Goal: Information Seeking & Learning: Check status

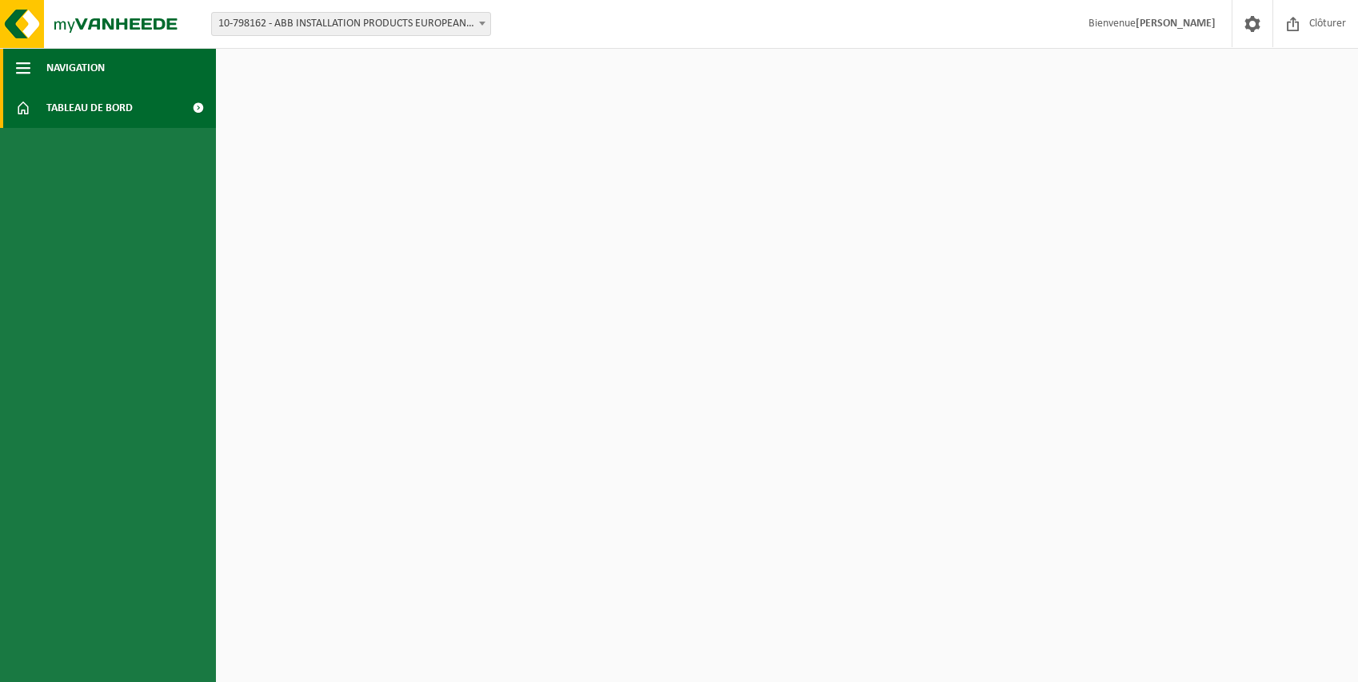
click at [26, 59] on span "button" at bounding box center [23, 68] width 14 height 40
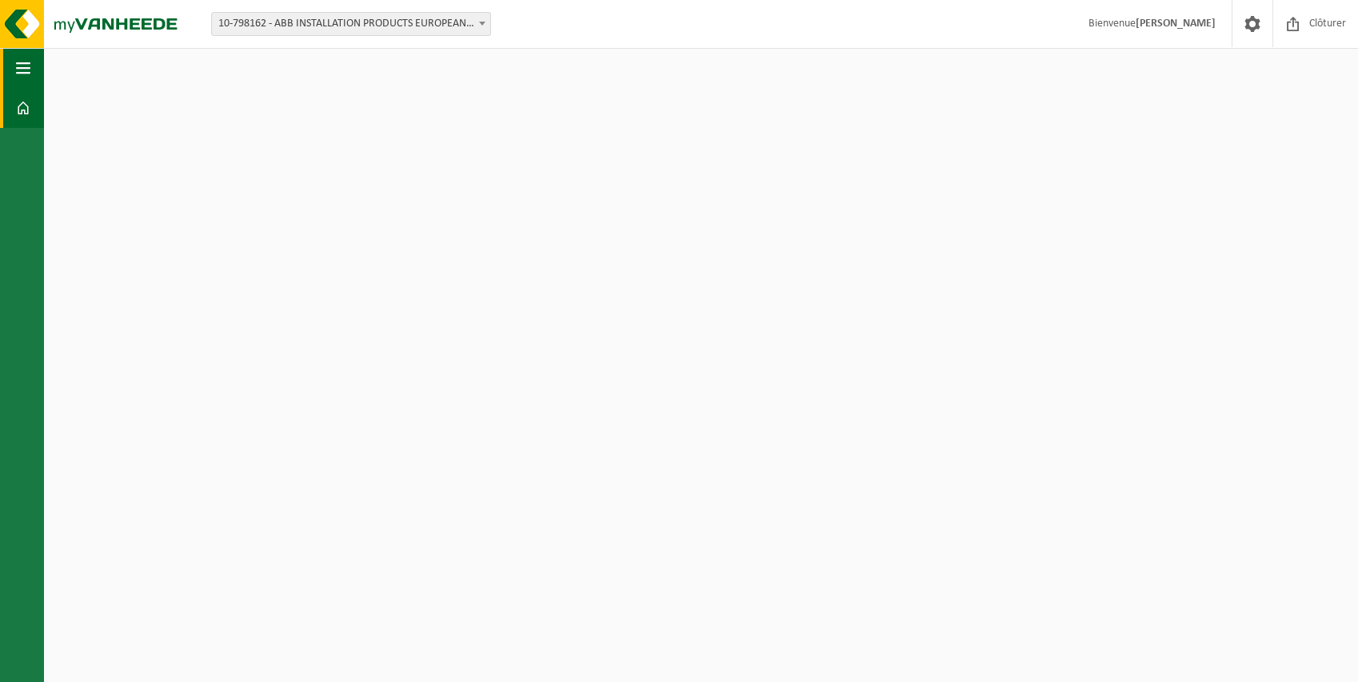
click at [26, 62] on span "button" at bounding box center [23, 68] width 14 height 40
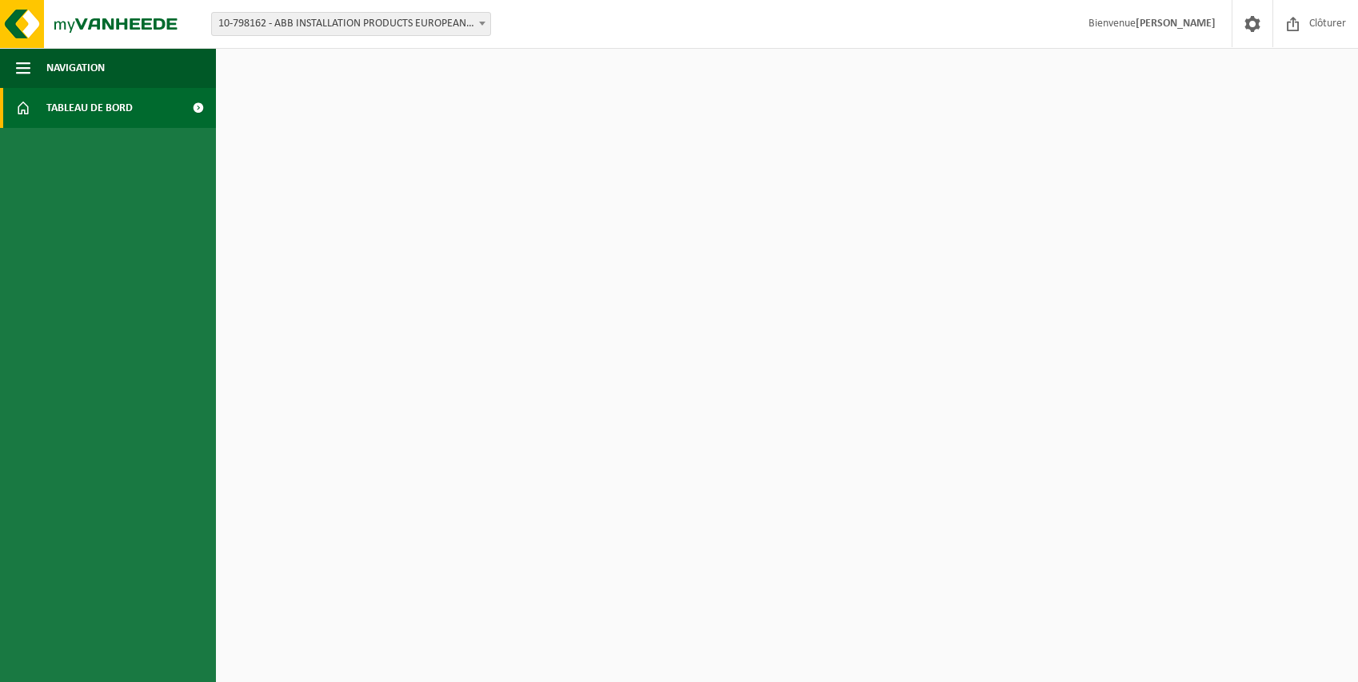
click at [54, 103] on span "Tableau de bord" at bounding box center [89, 108] width 86 height 40
click at [1322, 25] on span "Clôturer" at bounding box center [1327, 23] width 45 height 47
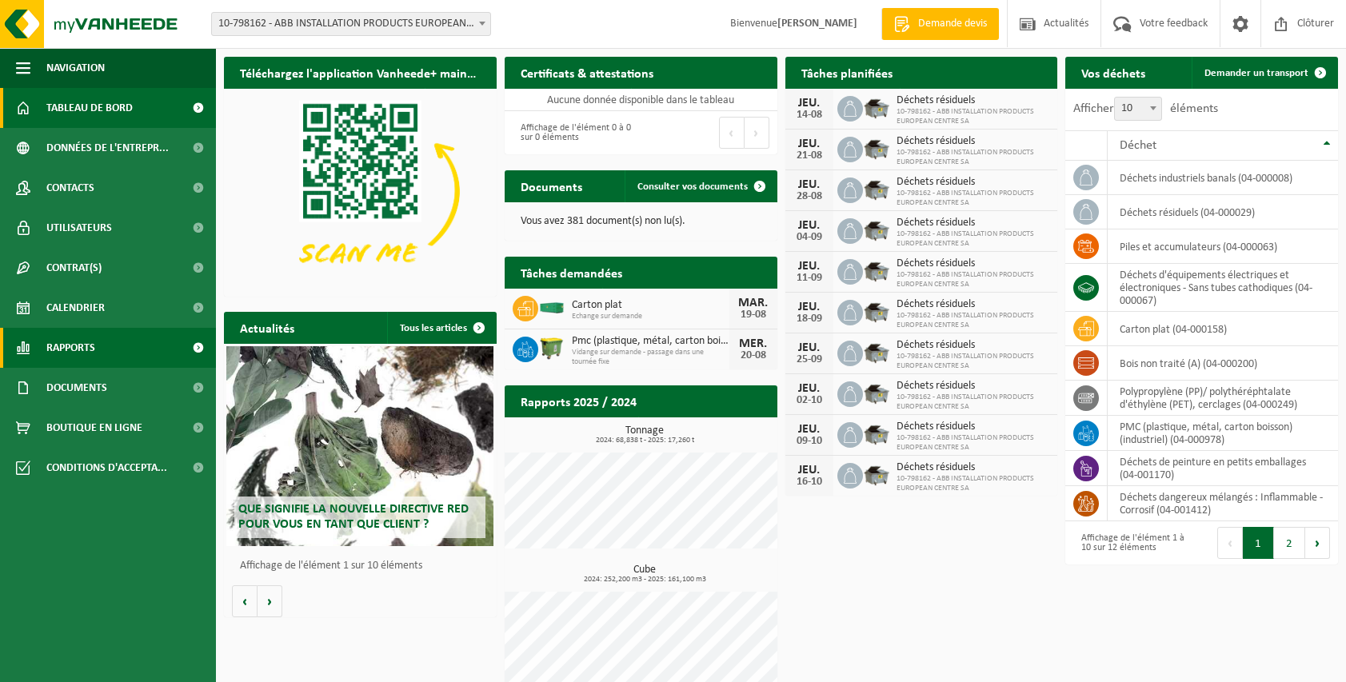
click at [94, 344] on span "Rapports" at bounding box center [70, 348] width 49 height 40
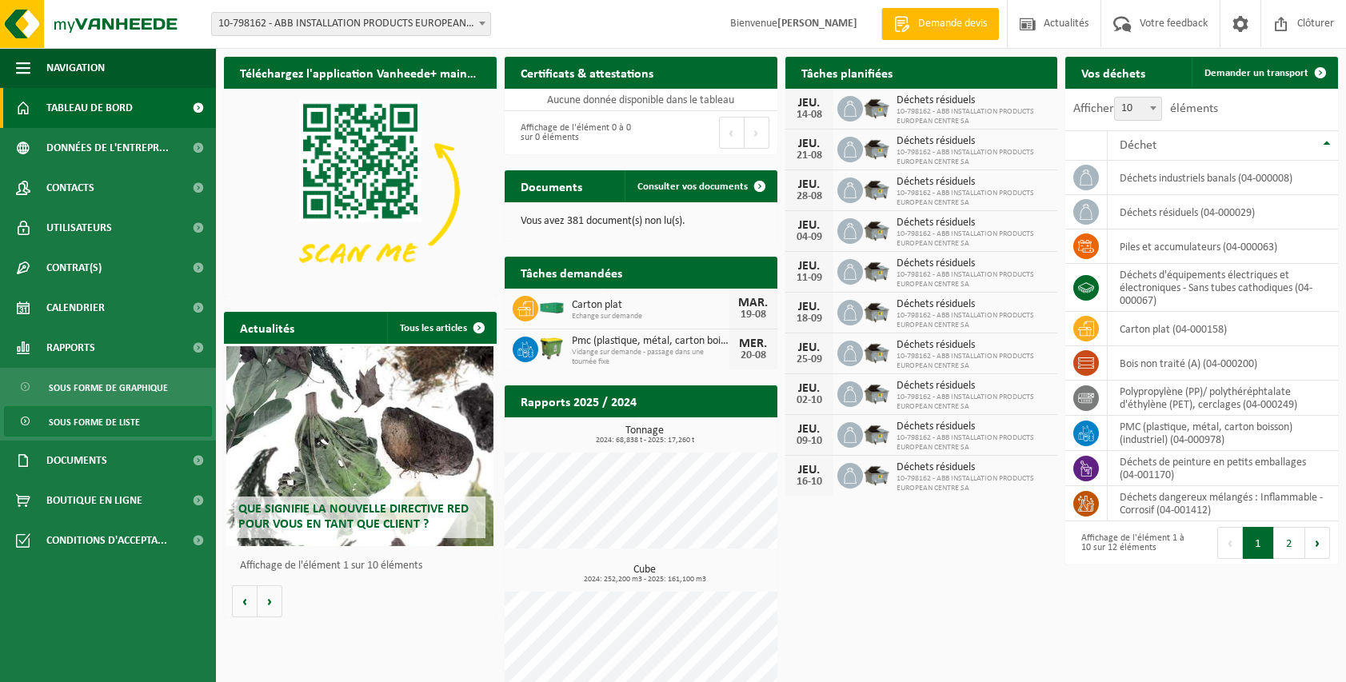
click at [99, 421] on span "Sous forme de liste" at bounding box center [94, 422] width 91 height 30
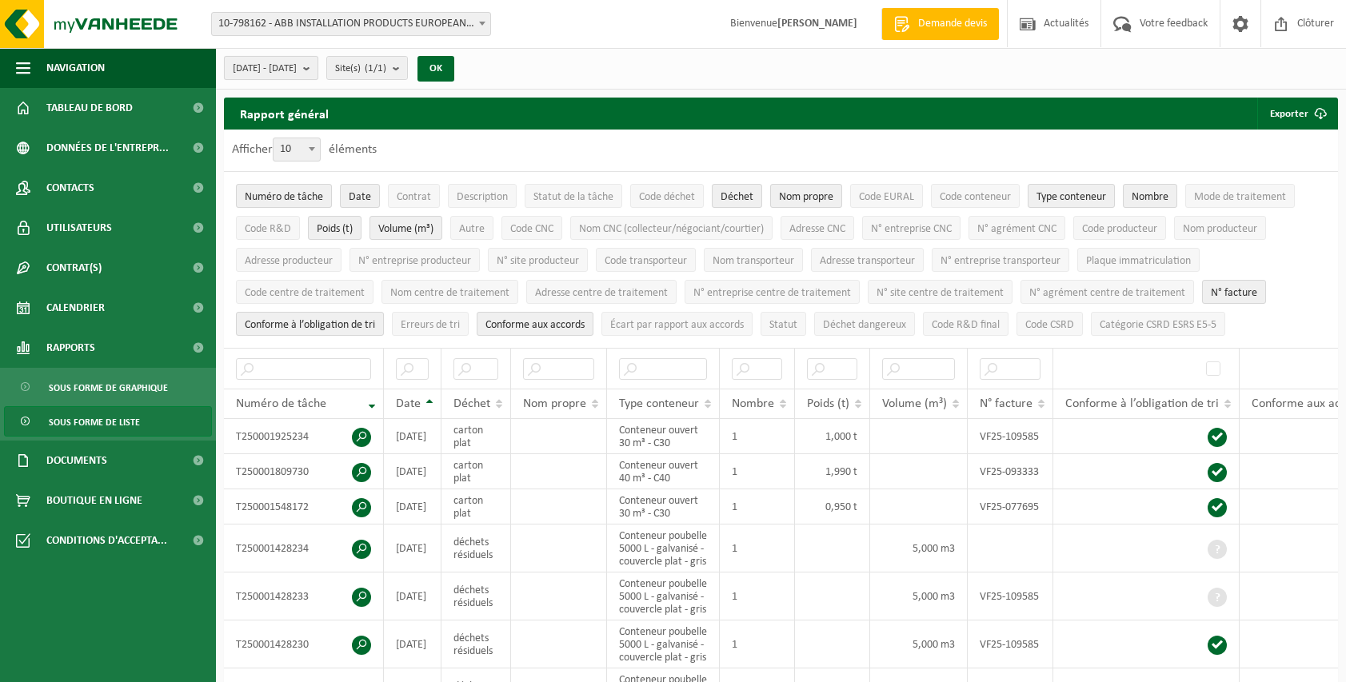
click at [318, 70] on button "[DATE] - [DATE]" at bounding box center [271, 68] width 94 height 24
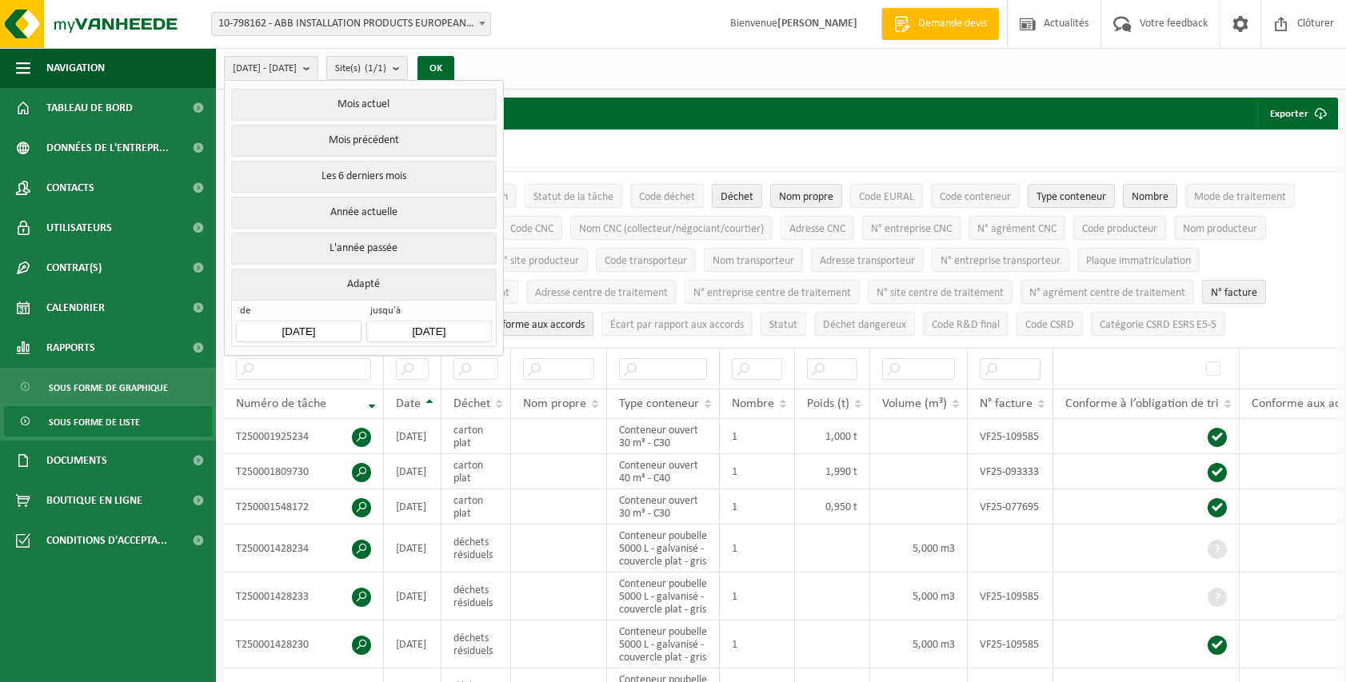
click at [363, 283] on button "Adapté" at bounding box center [363, 284] width 265 height 31
click at [363, 279] on button "Adapté" at bounding box center [363, 284] width 265 height 31
click at [335, 327] on input "[DATE]" at bounding box center [298, 332] width 125 height 22
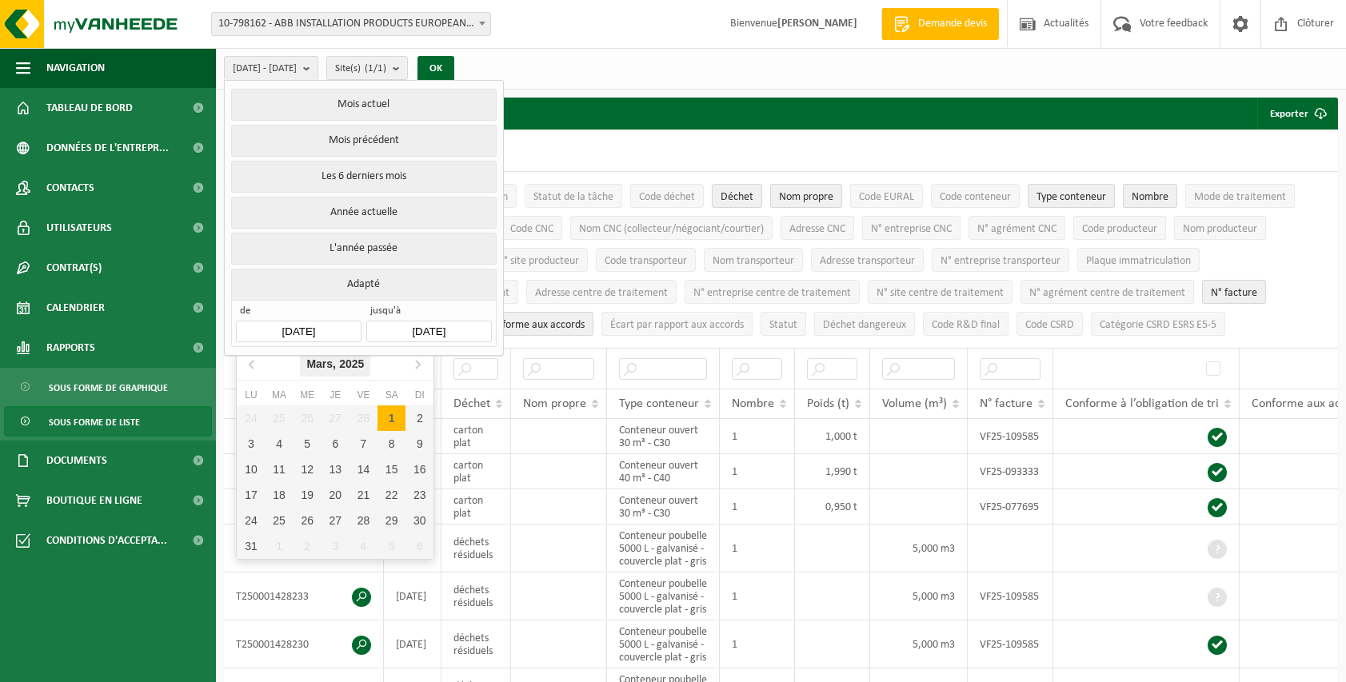
click at [354, 364] on icon "2025" at bounding box center [351, 363] width 25 height 11
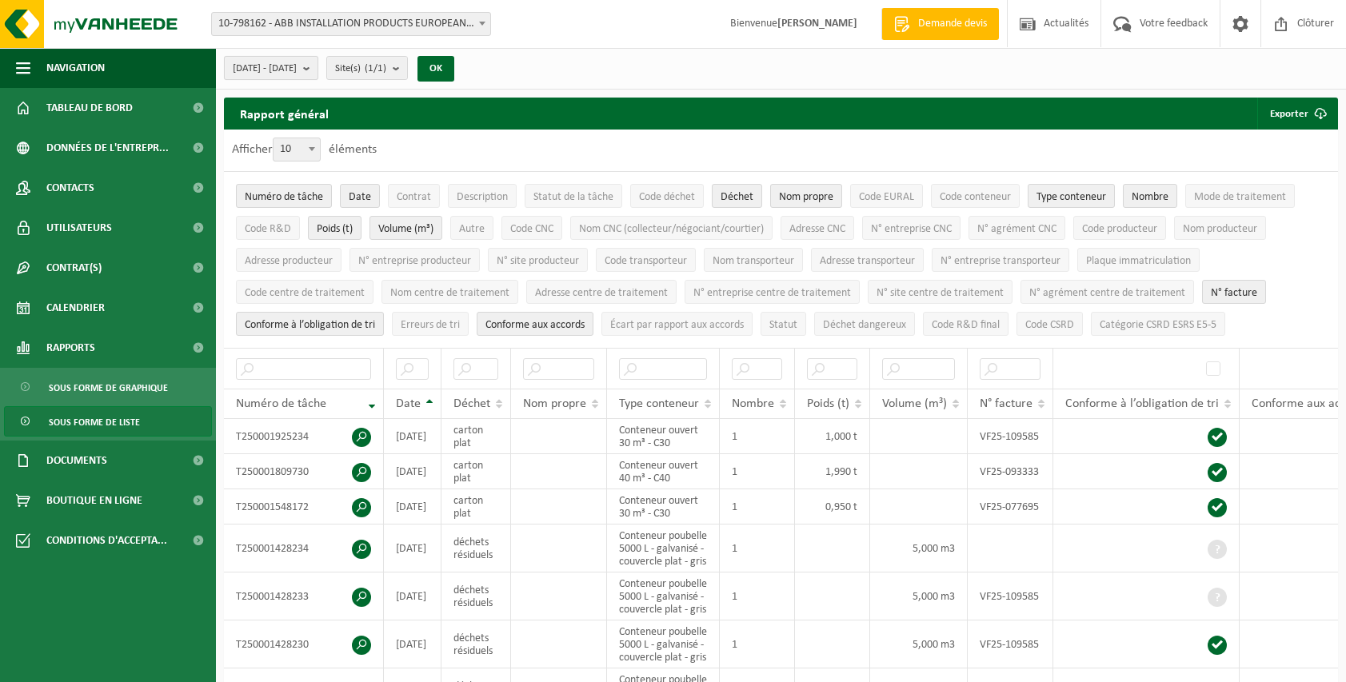
click at [297, 69] on span "[DATE] - [DATE]" at bounding box center [265, 69] width 64 height 24
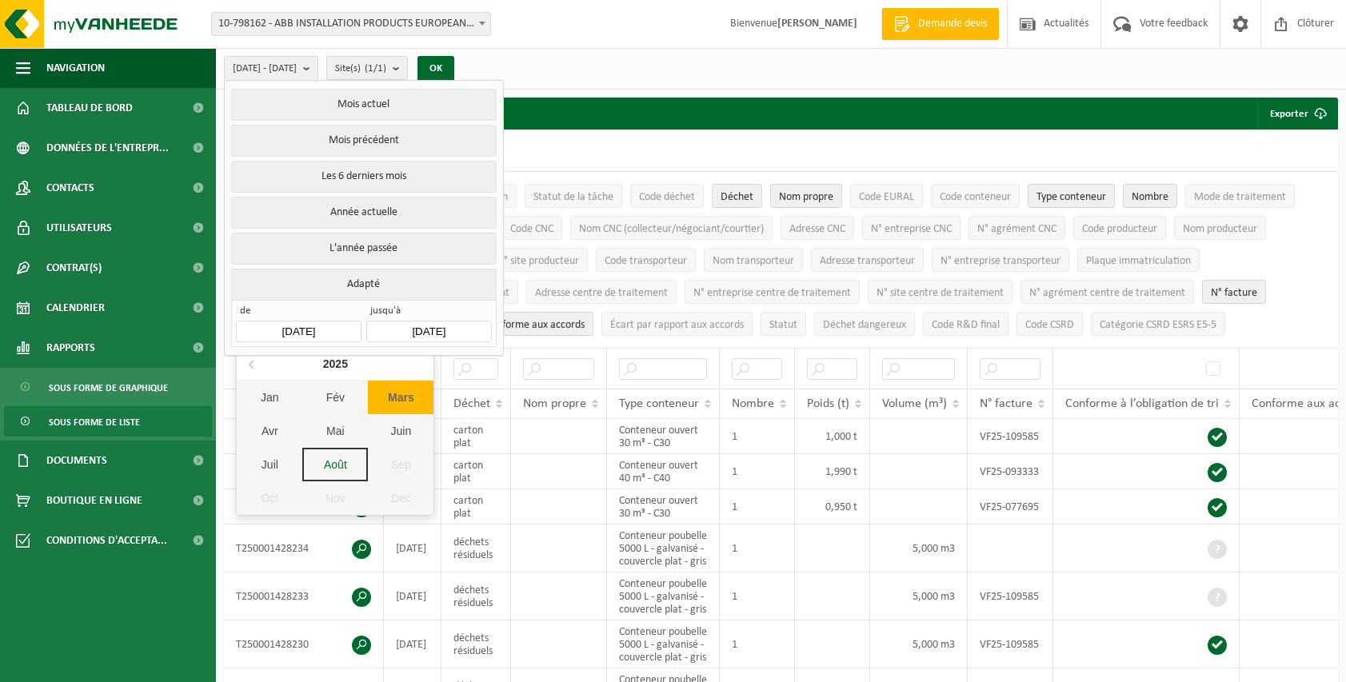
click at [306, 326] on input "[DATE]" at bounding box center [298, 332] width 125 height 22
click at [254, 359] on icon at bounding box center [253, 364] width 26 height 26
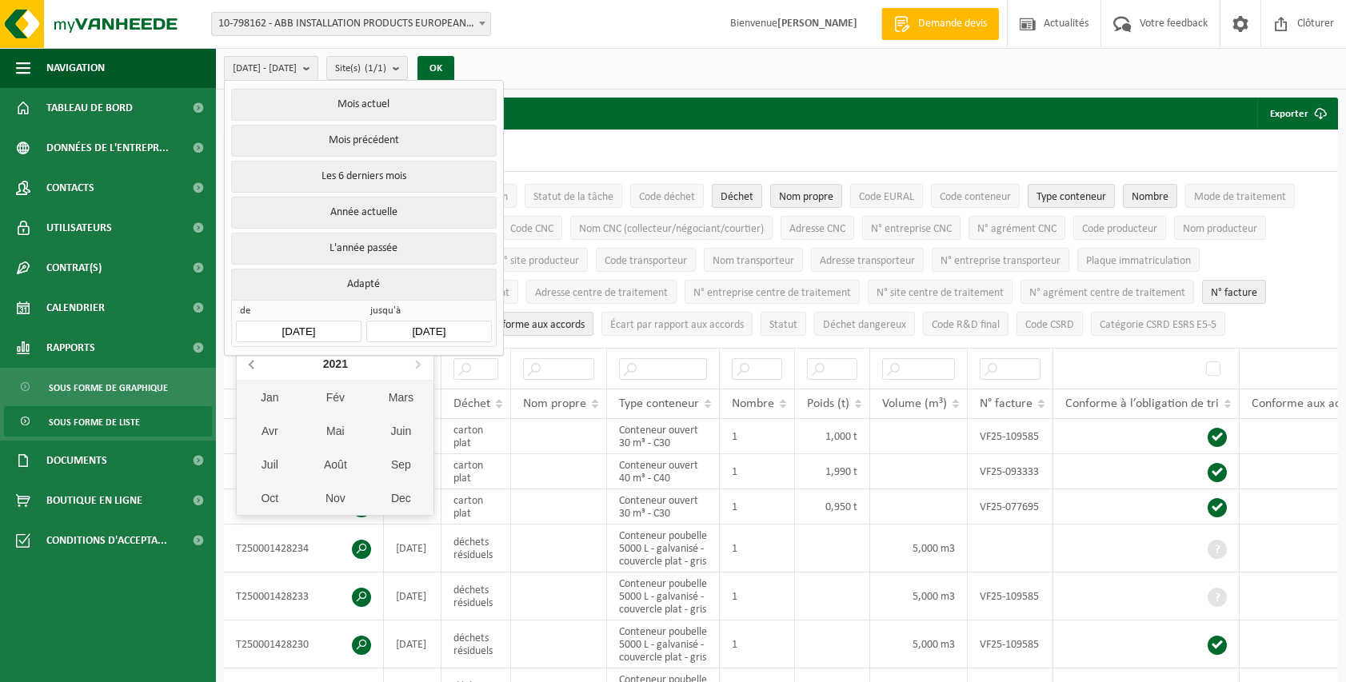
click at [254, 359] on icon at bounding box center [253, 364] width 26 height 26
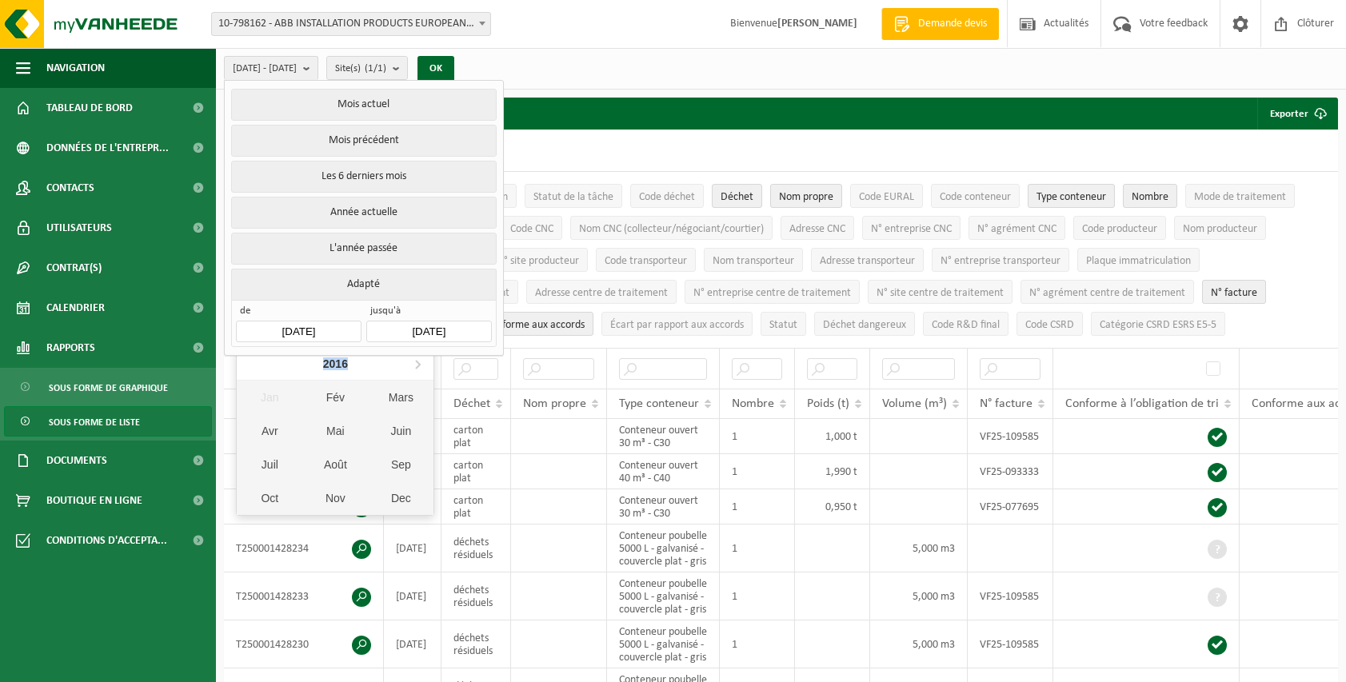
click at [254, 359] on nav "2016" at bounding box center [335, 364] width 197 height 33
click at [346, 396] on div "Fév" at bounding box center [335, 398] width 66 height 34
click at [454, 67] on button "OK" at bounding box center [435, 69] width 37 height 26
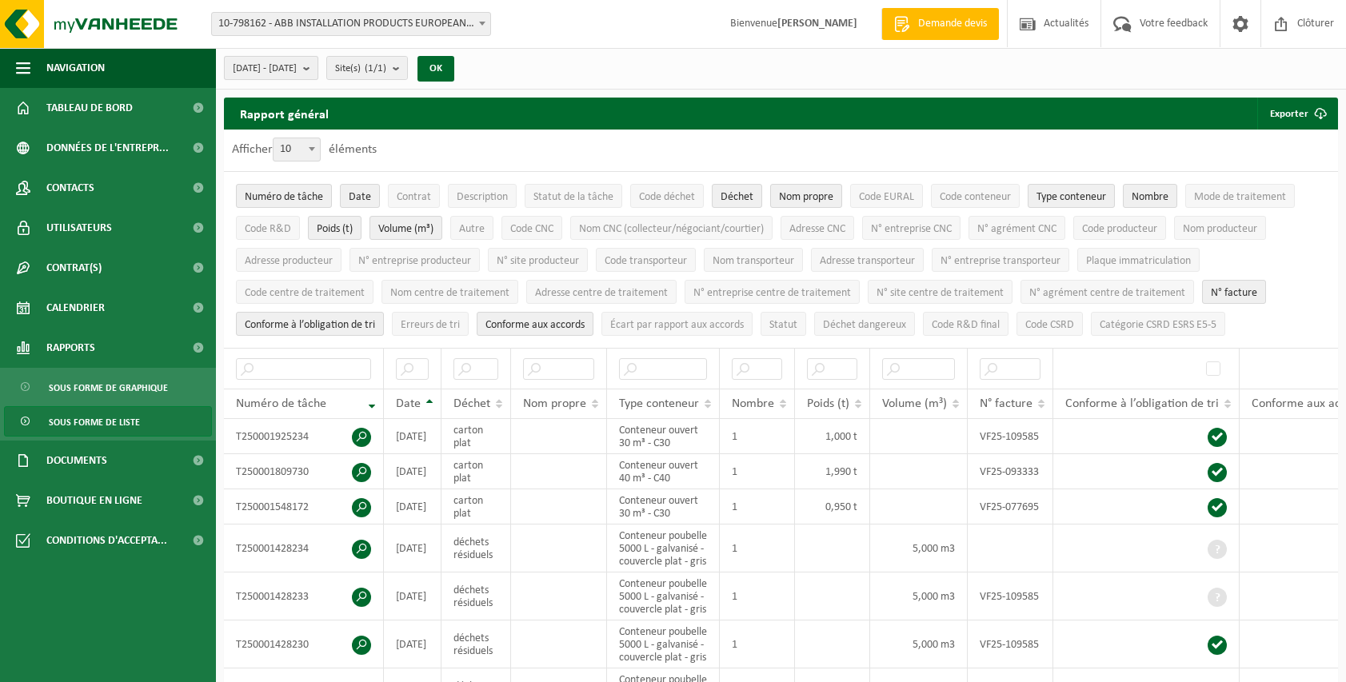
click at [297, 70] on span "[DATE] - [DATE]" at bounding box center [265, 69] width 64 height 24
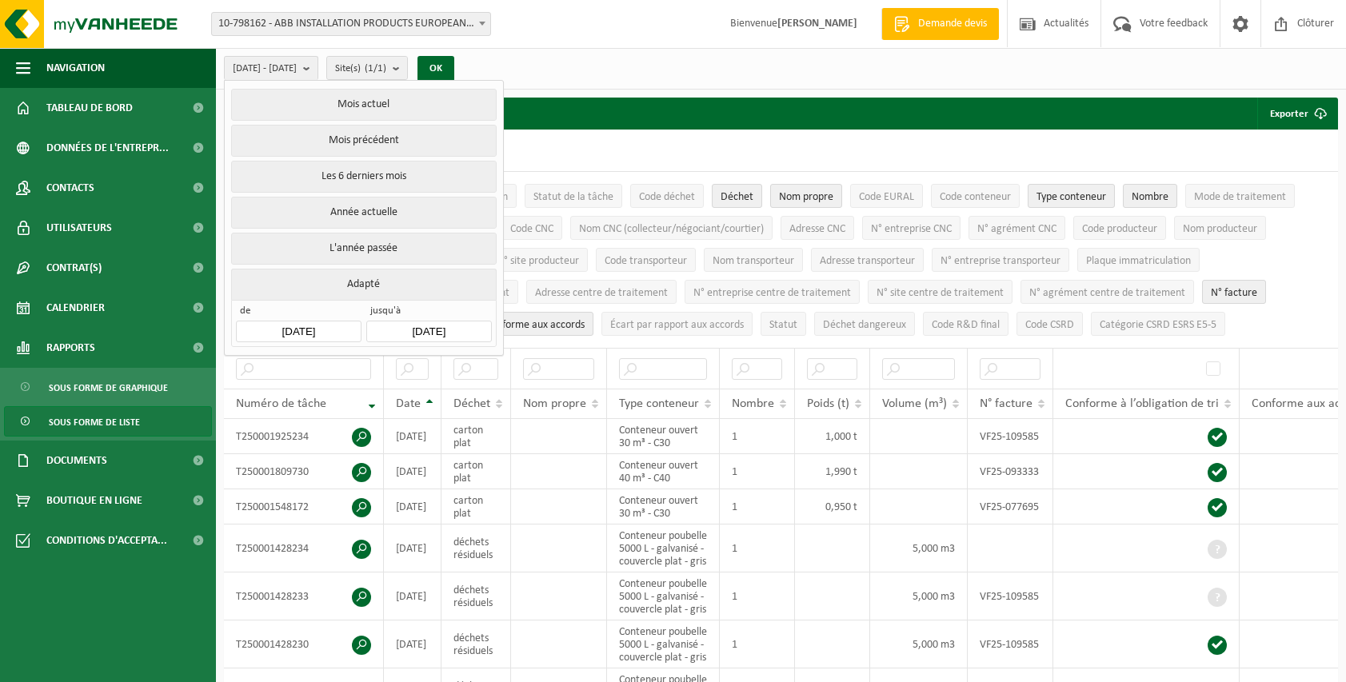
click at [320, 330] on input "[DATE]" at bounding box center [298, 332] width 125 height 22
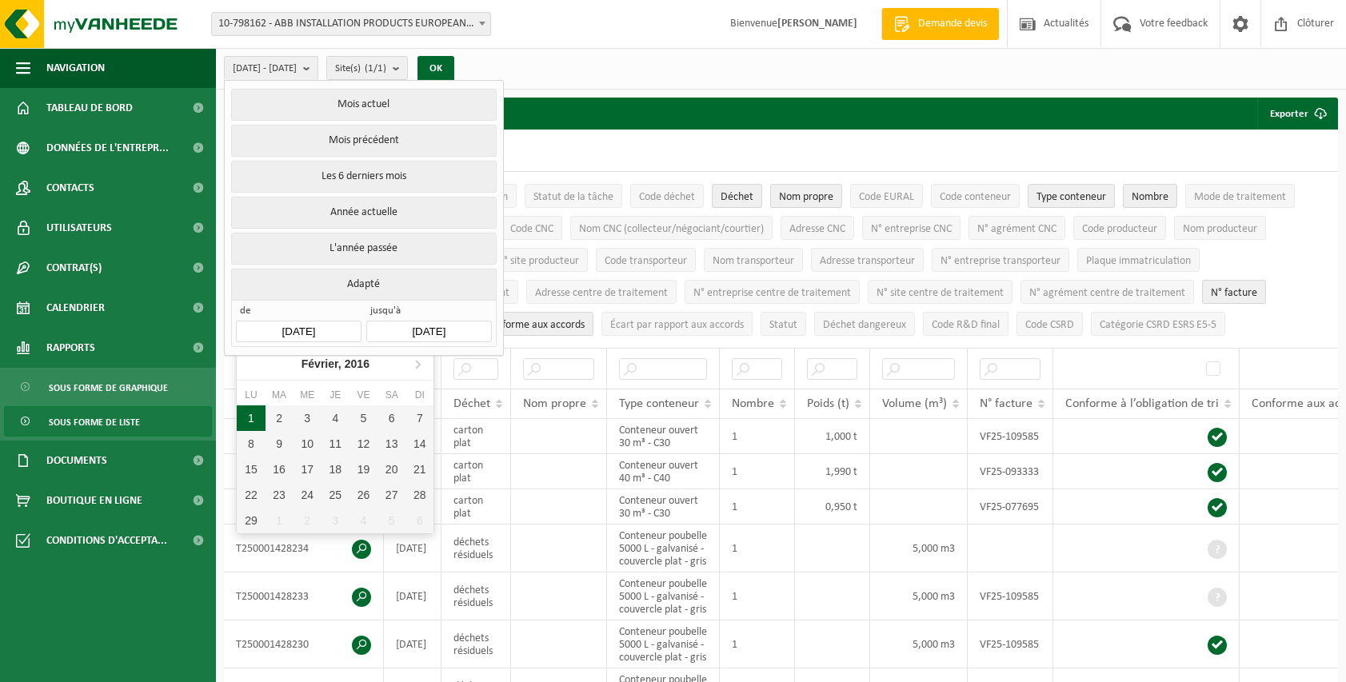
click at [249, 419] on div "1" at bounding box center [251, 418] width 28 height 26
type input "[DATE]"
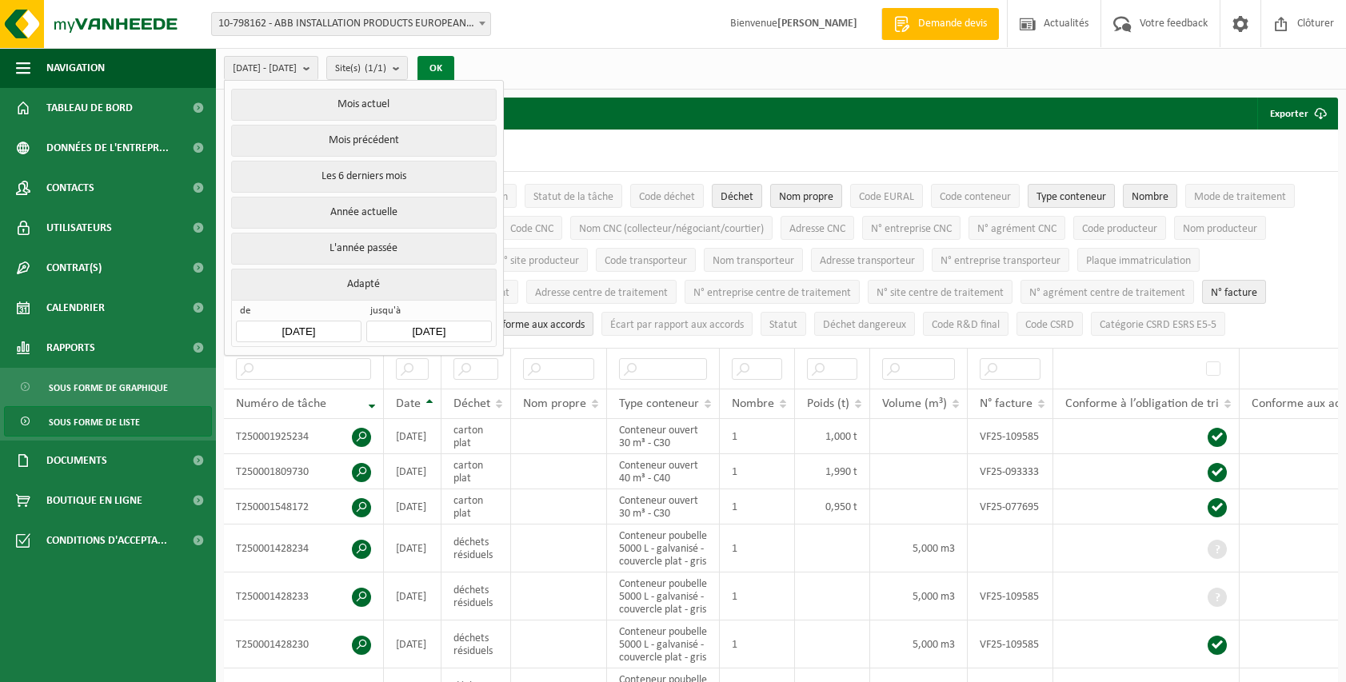
click at [454, 69] on button "OK" at bounding box center [435, 69] width 37 height 26
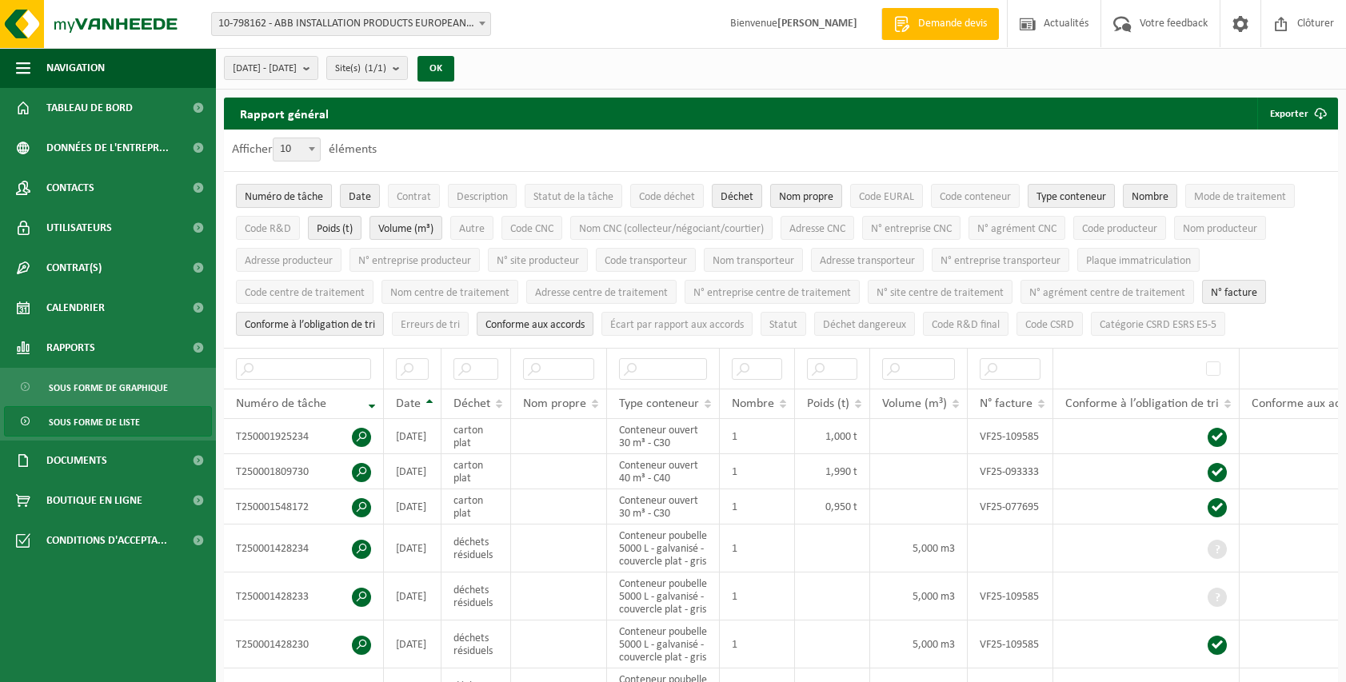
click at [298, 198] on span "Numéro de tâche" at bounding box center [284, 197] width 78 height 12
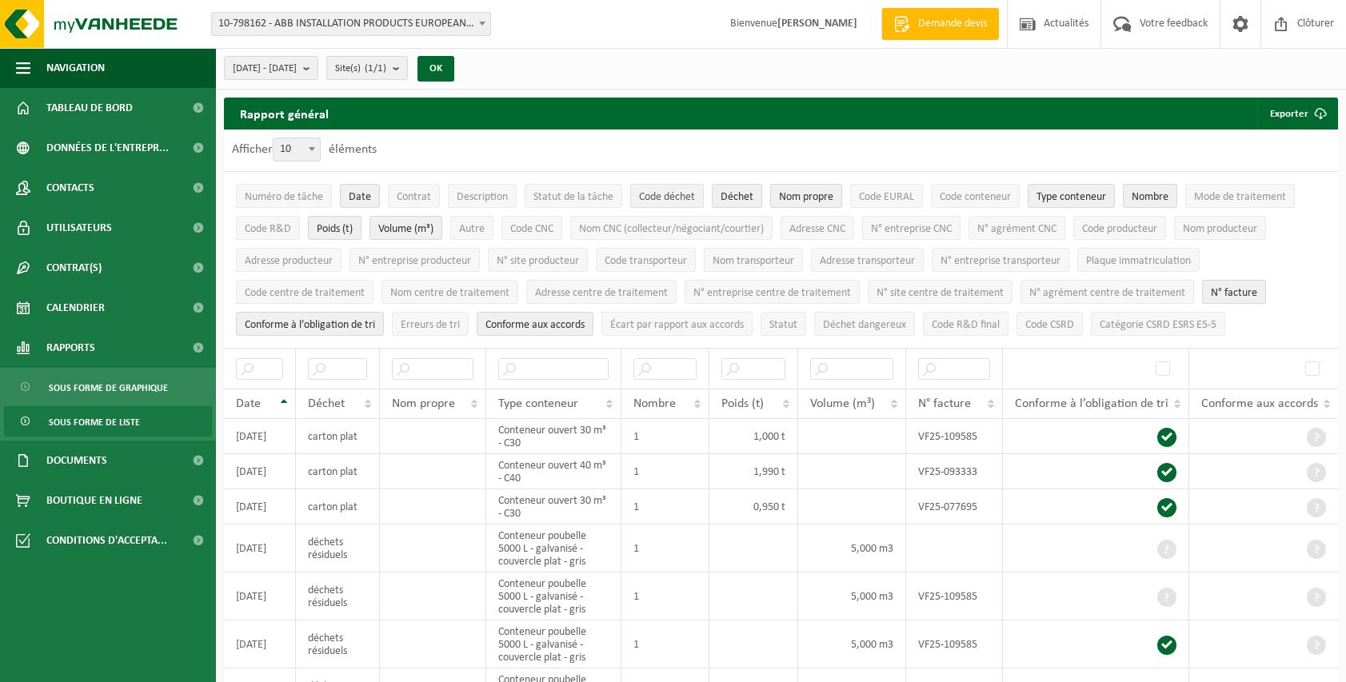
click at [661, 191] on span "Code déchet" at bounding box center [667, 197] width 56 height 12
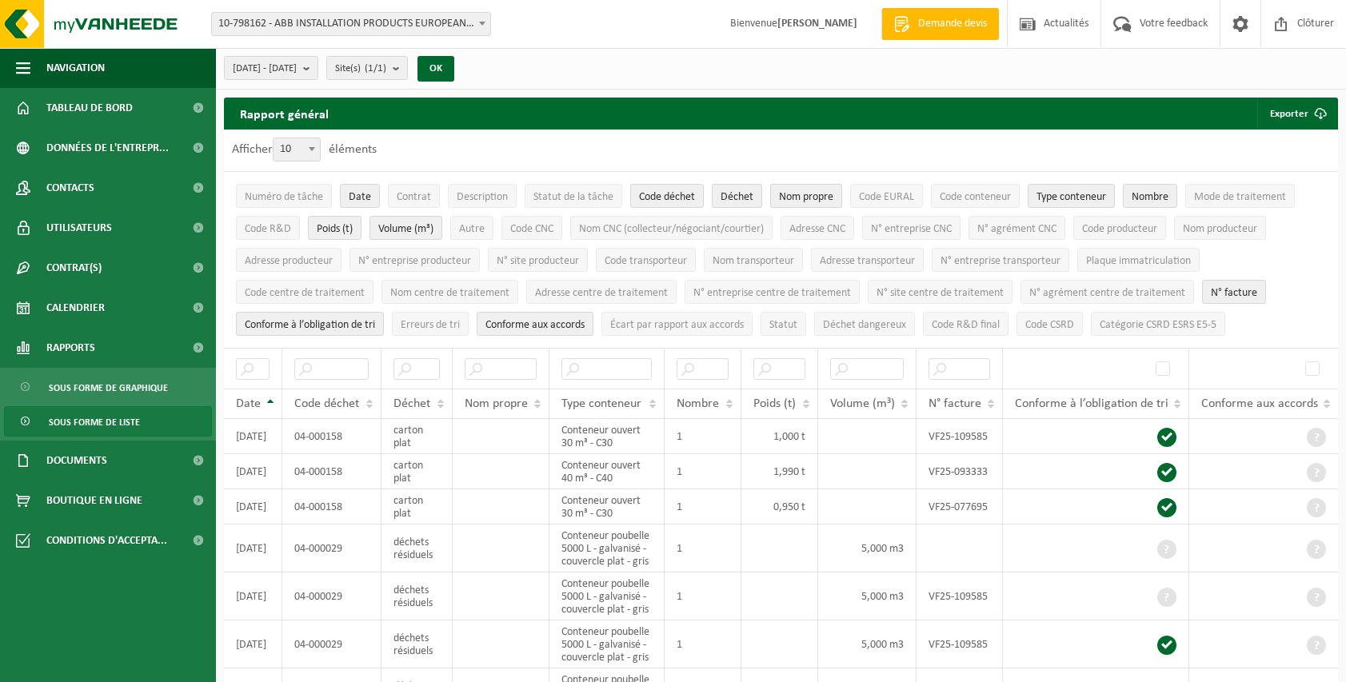
click at [786, 197] on span "Nom propre" at bounding box center [806, 197] width 54 height 12
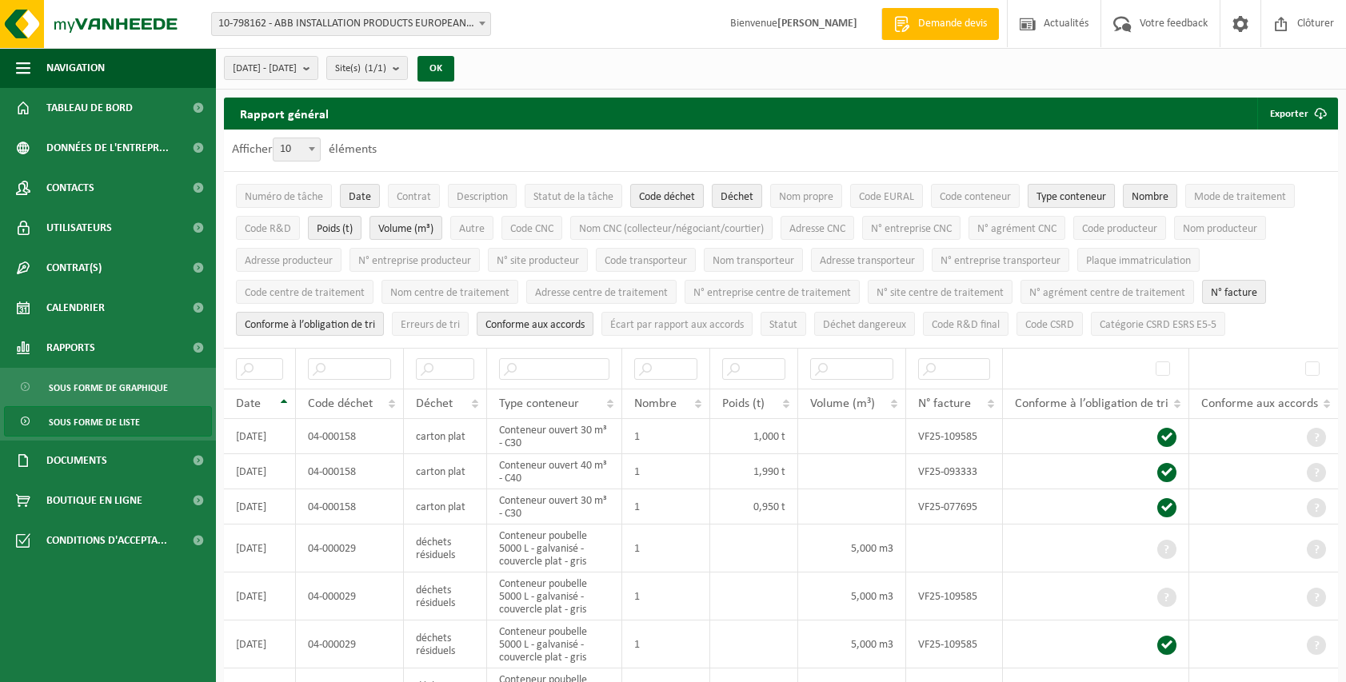
click at [1053, 200] on span "Type conteneur" at bounding box center [1071, 197] width 70 height 12
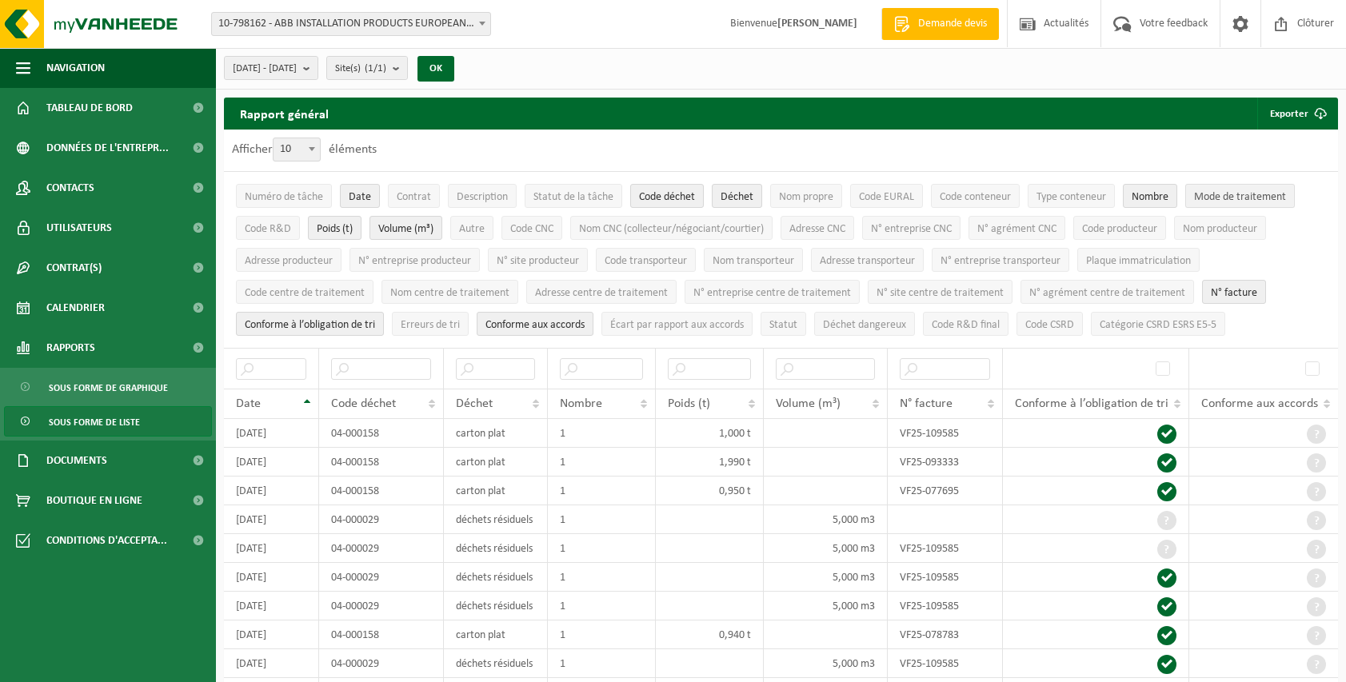
click at [1211, 194] on span "Mode de traitement" at bounding box center [1240, 197] width 92 height 12
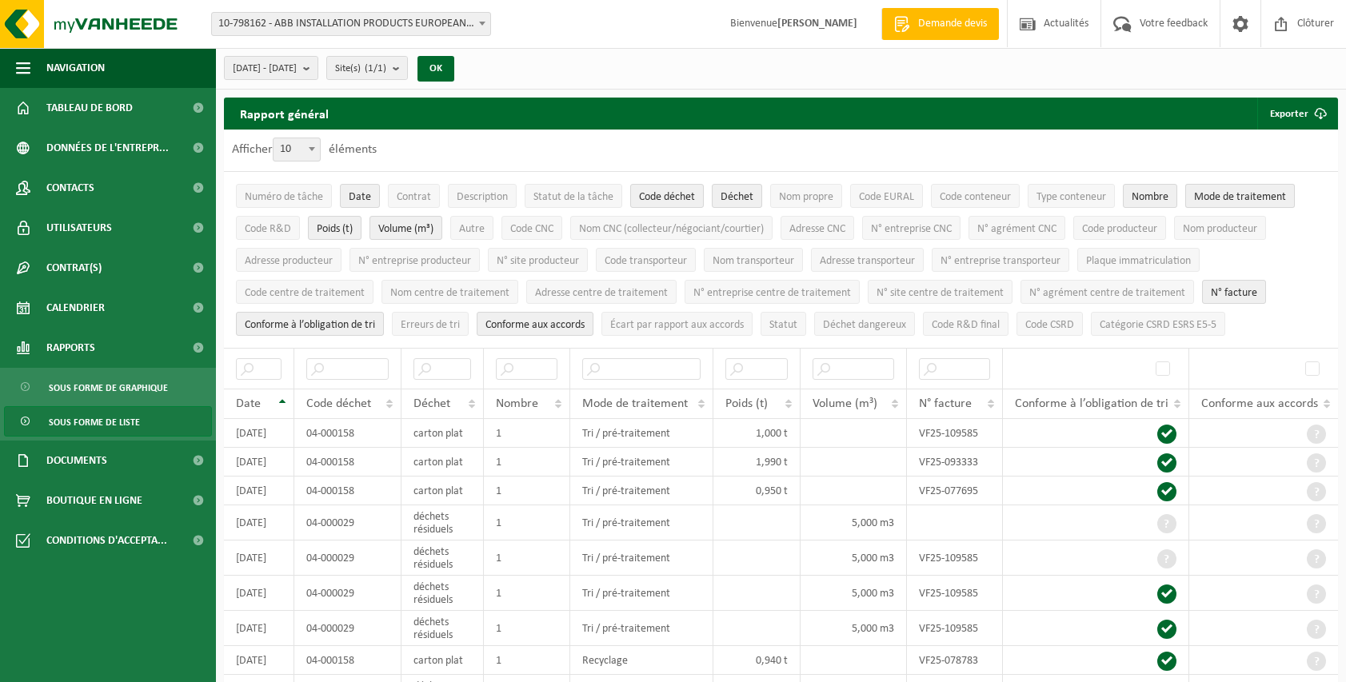
click at [1211, 194] on span "Mode de traitement" at bounding box center [1240, 197] width 92 height 12
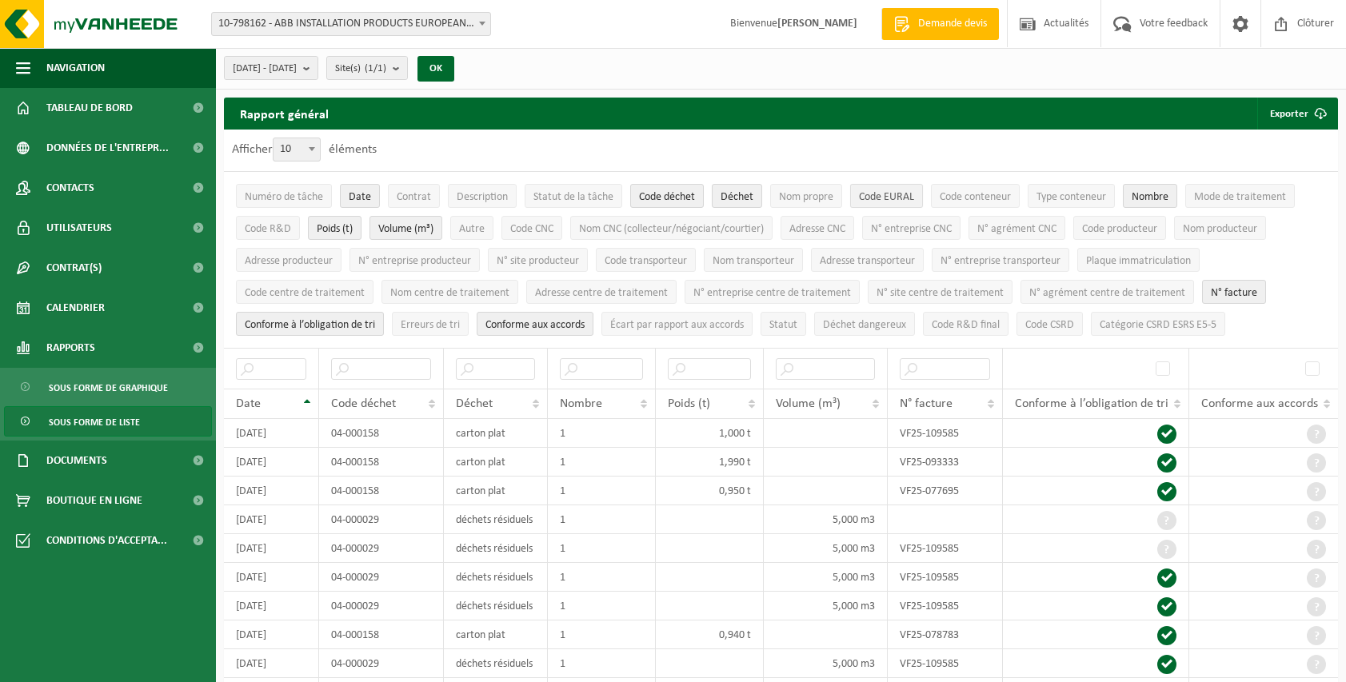
click at [877, 195] on span "Code EURAL" at bounding box center [886, 197] width 55 height 12
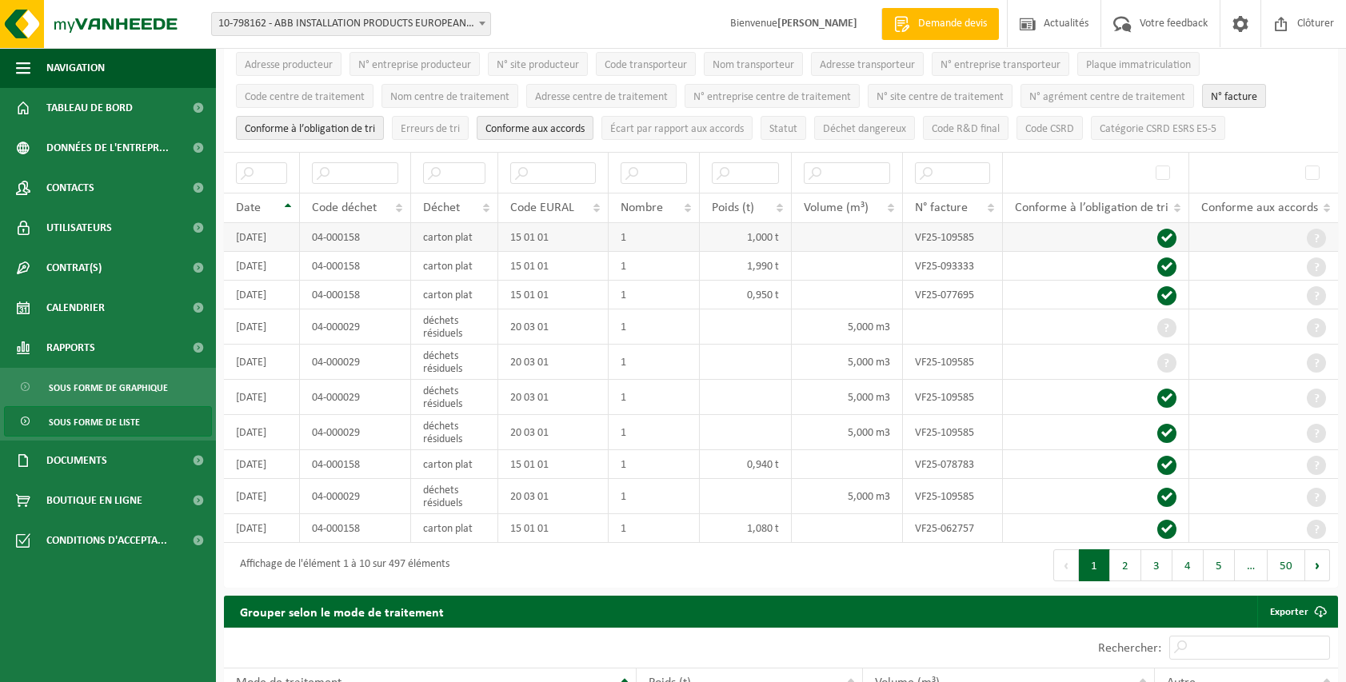
scroll to position [160, 0]
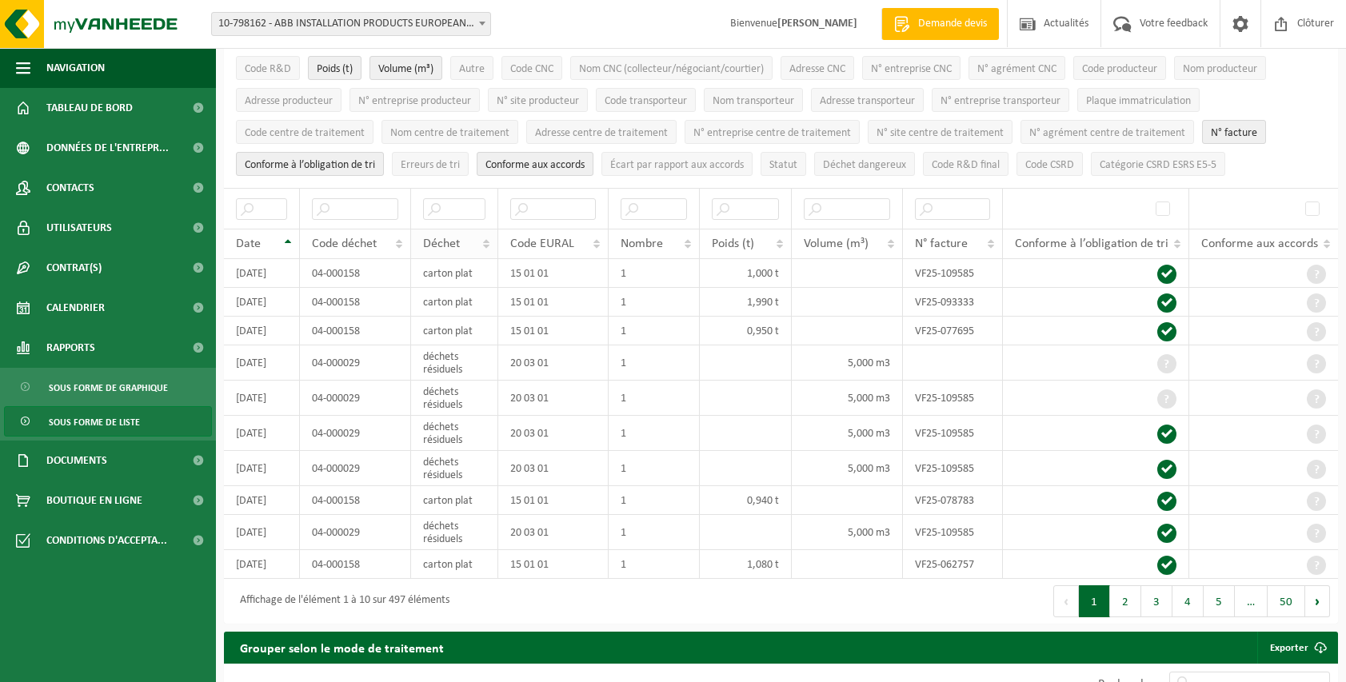
click at [454, 239] on span "Déchet" at bounding box center [441, 244] width 37 height 13
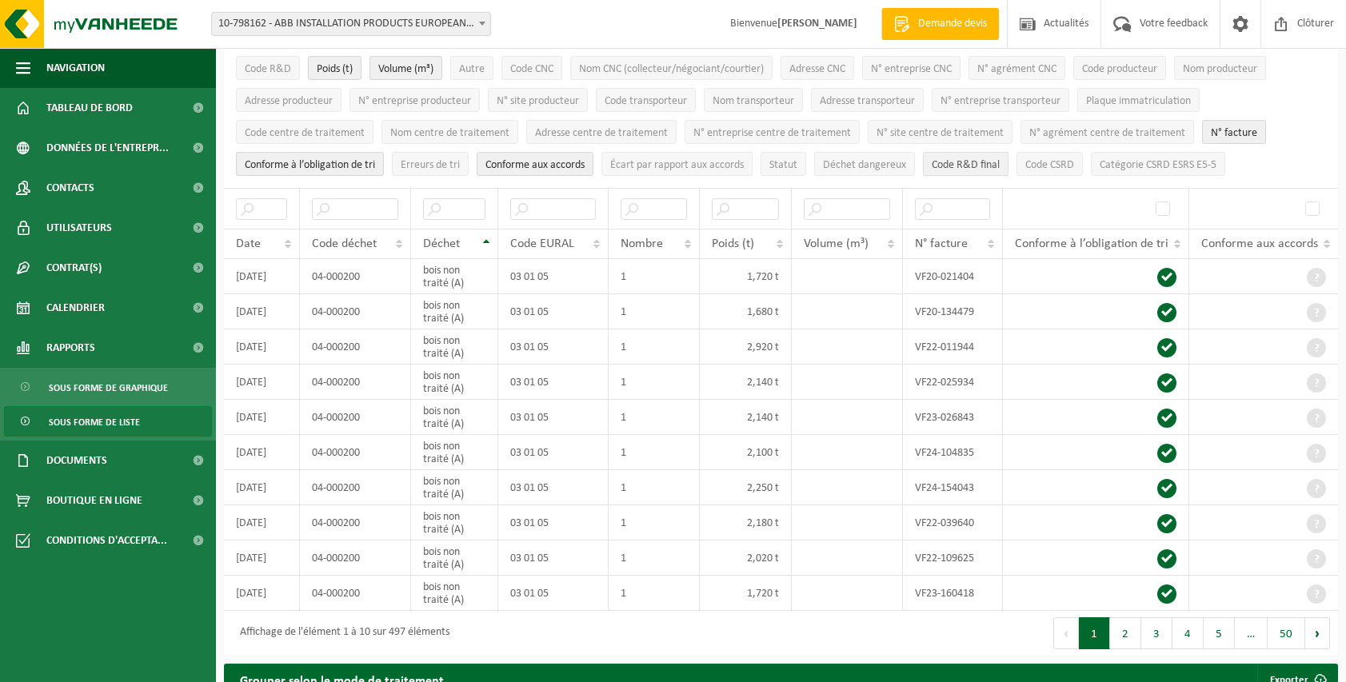
click at [955, 167] on span "Code R&D final" at bounding box center [966, 165] width 68 height 12
